Goal: Task Accomplishment & Management: Manage account settings

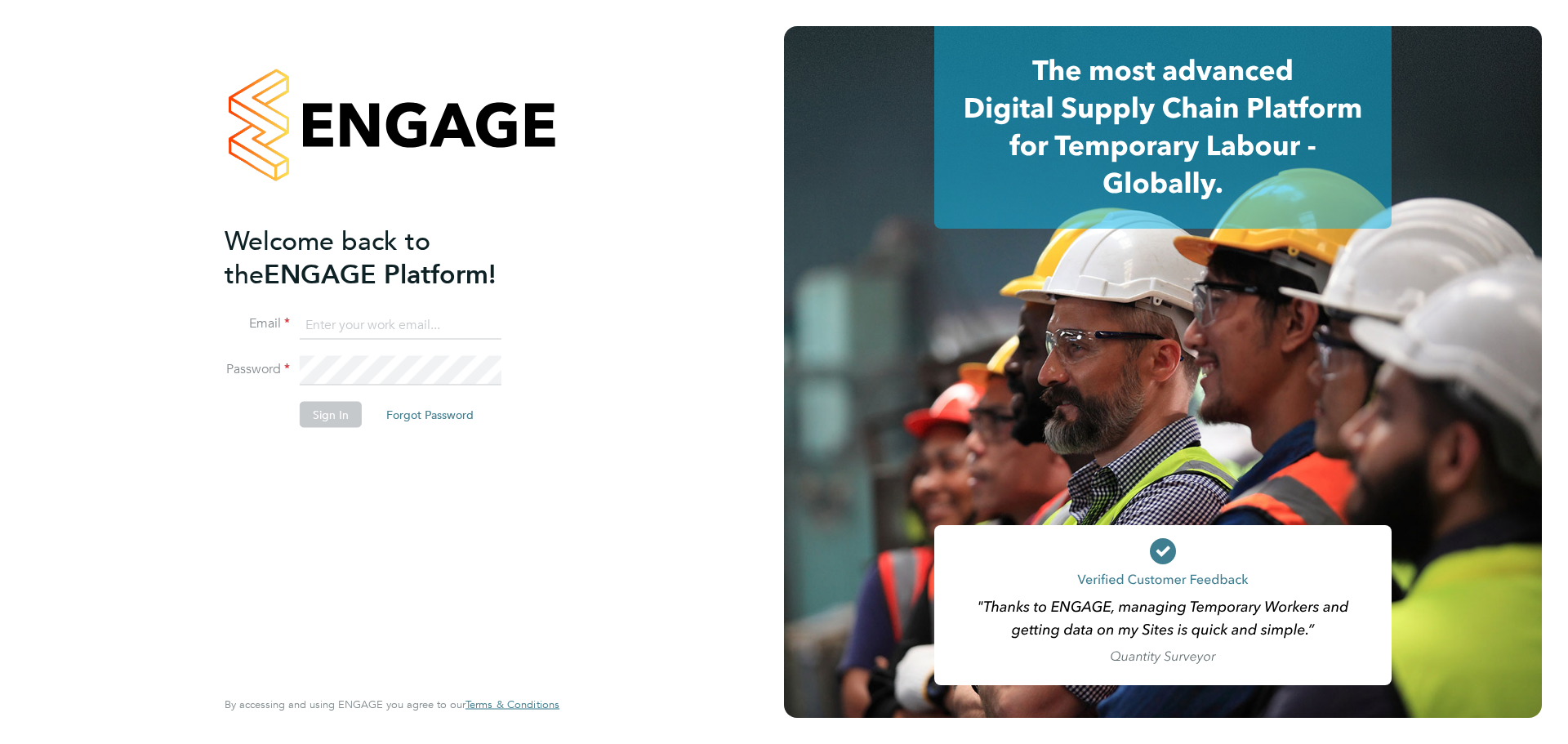
type input "[PERSON_NAME][EMAIL_ADDRESS][DOMAIN_NAME]"
click at [332, 414] on button "Sign In" at bounding box center [331, 414] width 63 height 27
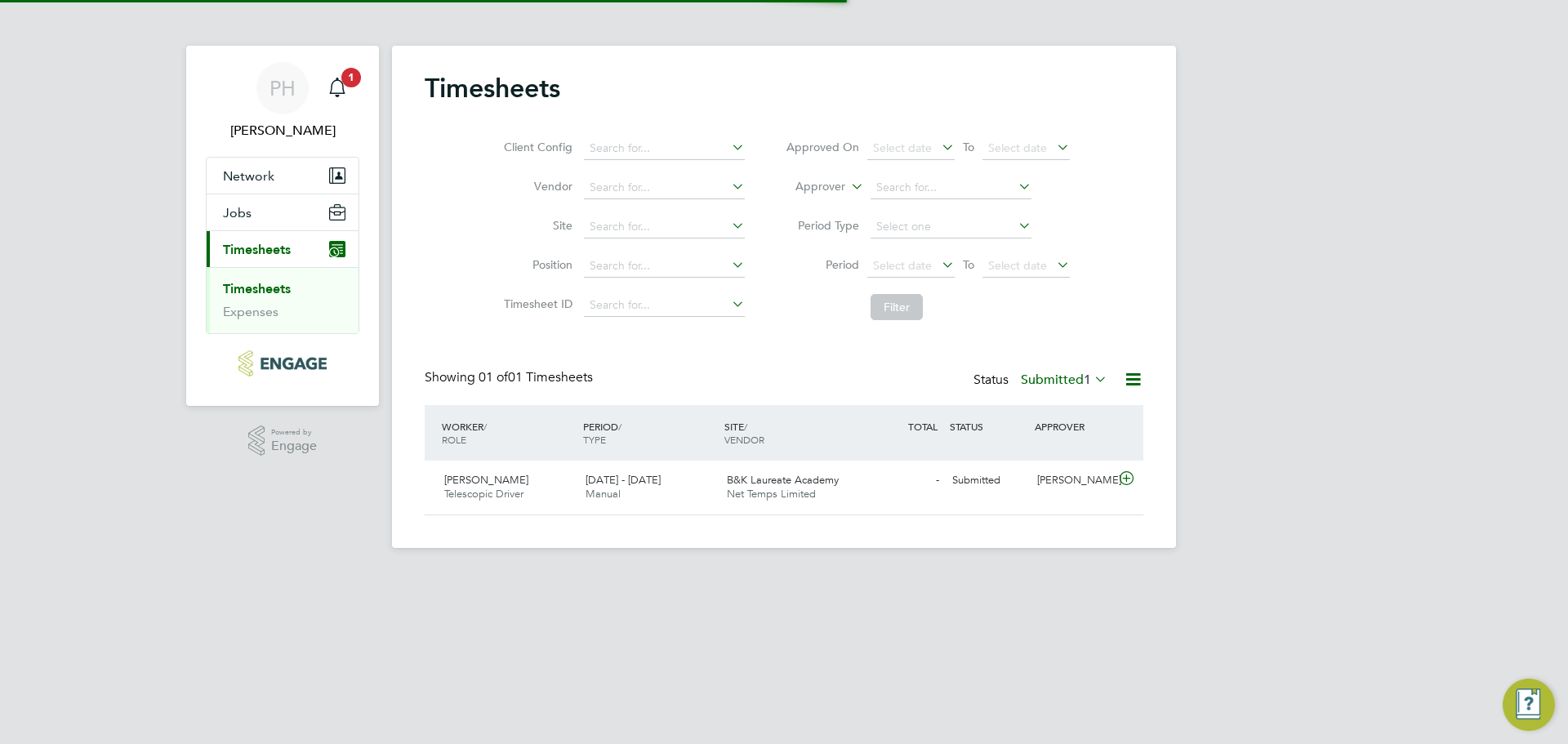
scroll to position [42, 142]
click at [1127, 472] on icon at bounding box center [1127, 479] width 21 height 13
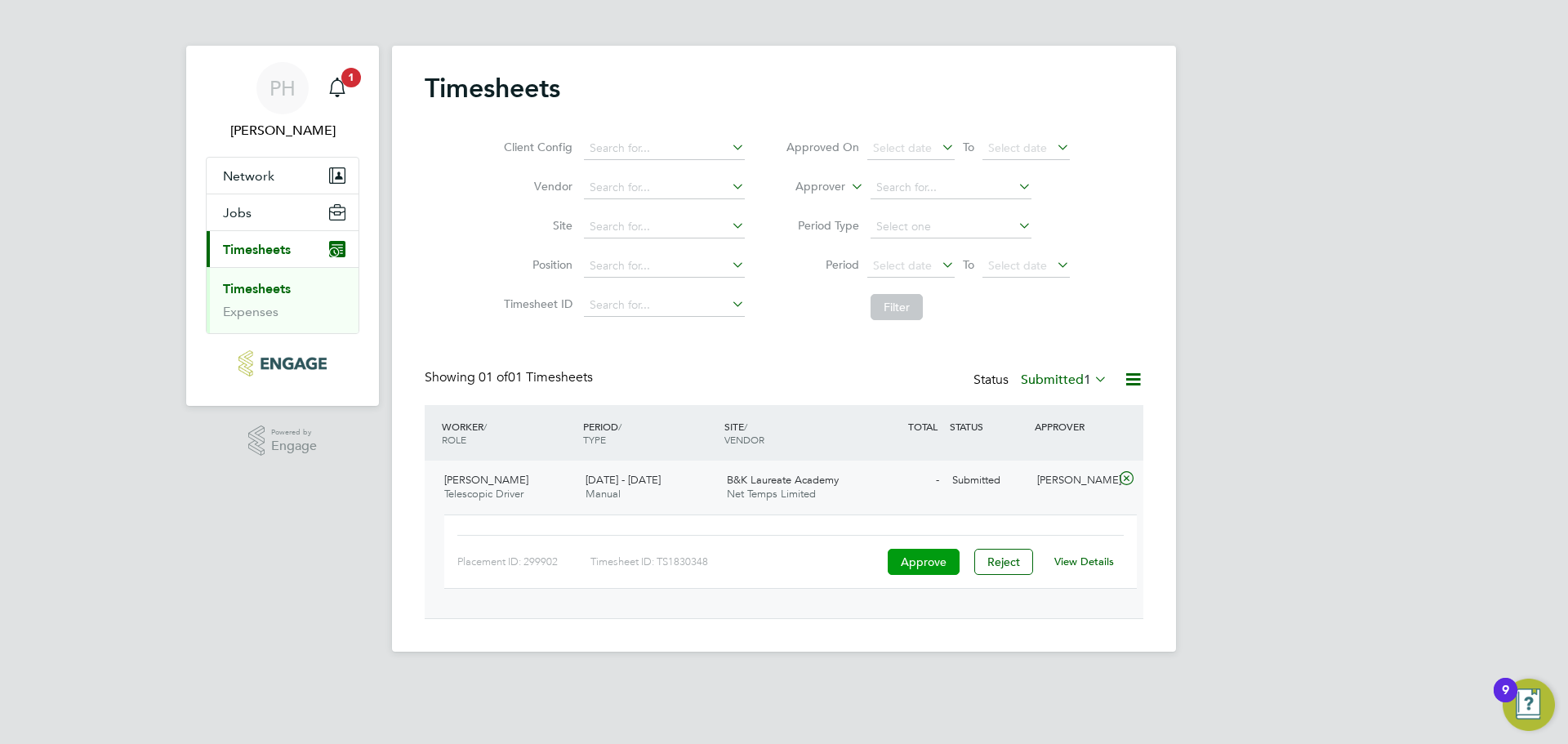
click at [923, 562] on button "Approve" at bounding box center [924, 562] width 72 height 27
click at [268, 124] on span "Phil Hawley" at bounding box center [282, 131] width 153 height 20
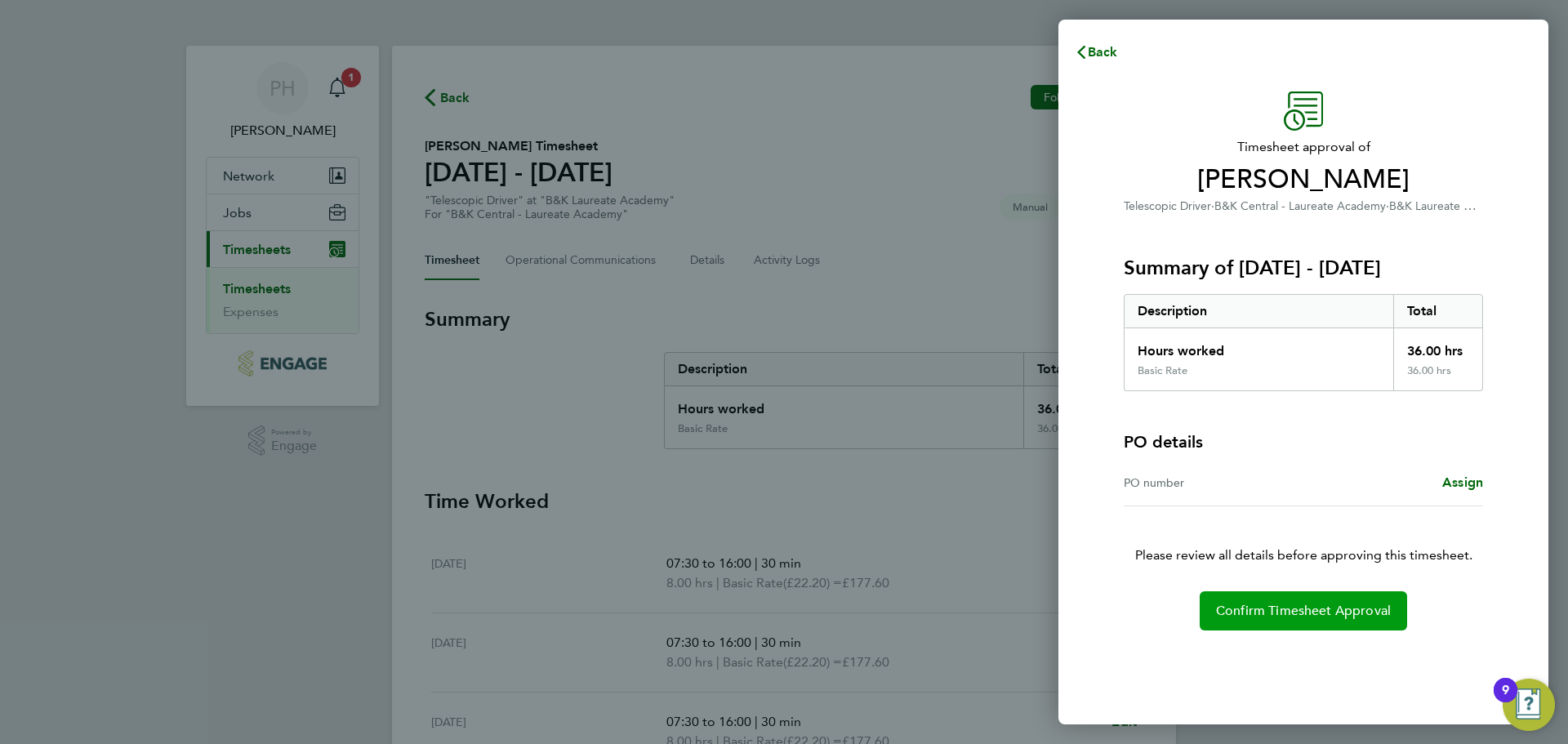
click at [1312, 606] on span "Confirm Timesheet Approval" at bounding box center [1304, 610] width 175 height 16
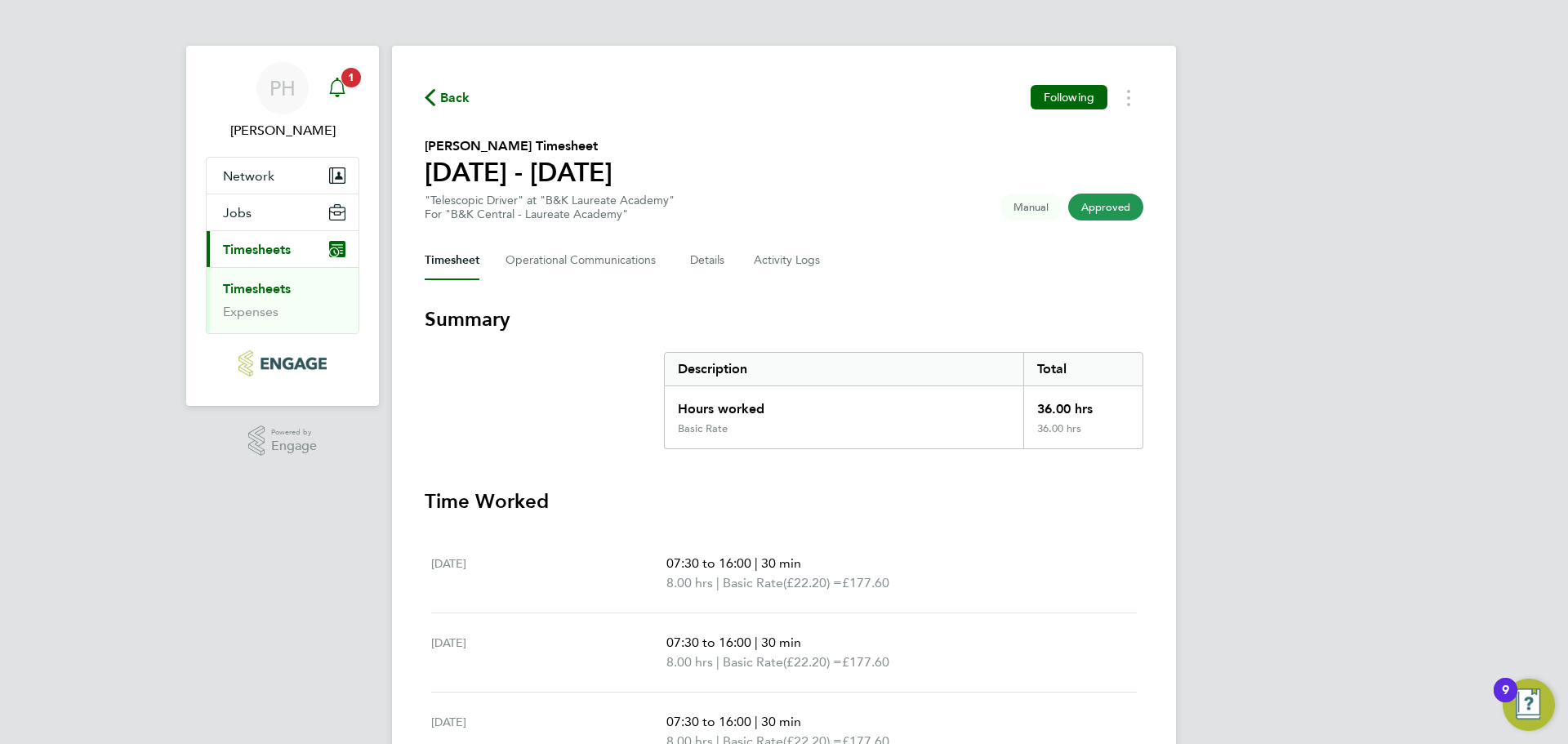
click at [341, 83] on app-badge "1" at bounding box center [351, 76] width 20 height 15
